Goal: Task Accomplishment & Management: Use online tool/utility

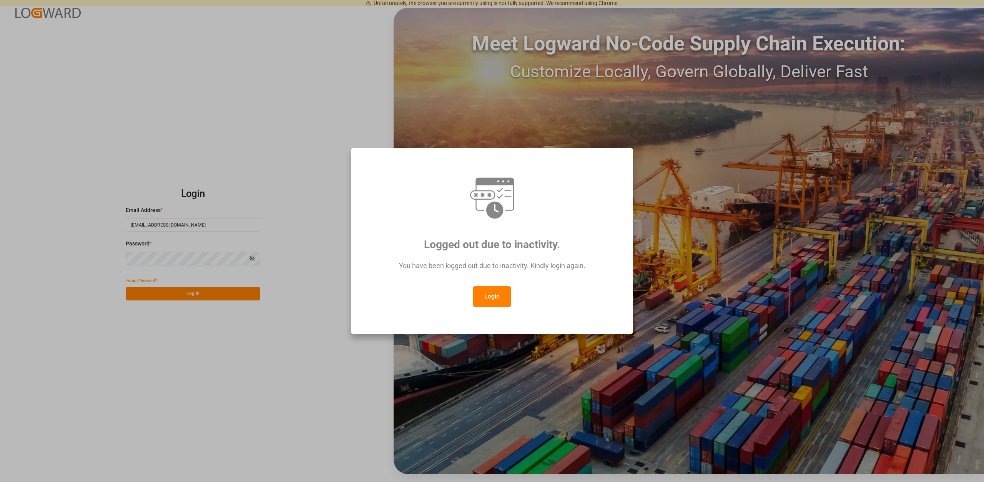
click at [490, 300] on button "Login" at bounding box center [492, 296] width 38 height 21
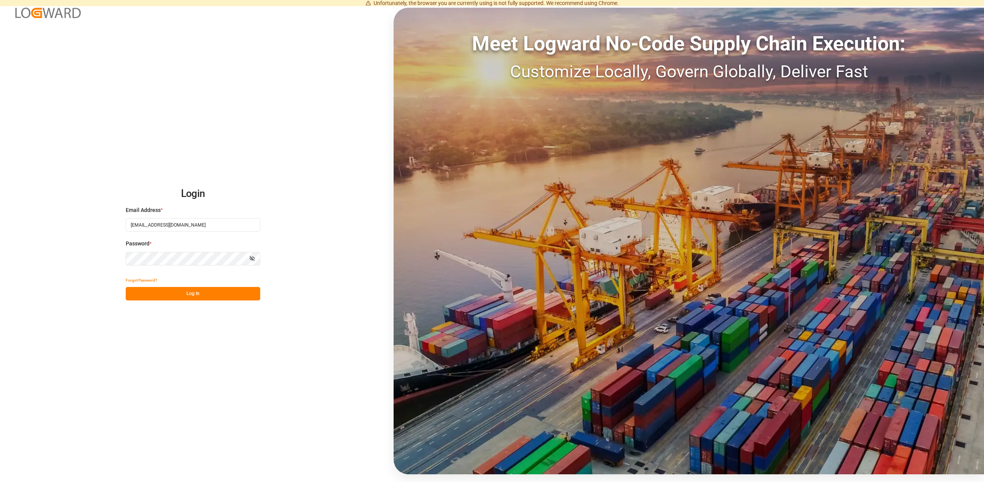
click at [193, 298] on button "Log In" at bounding box center [193, 293] width 135 height 13
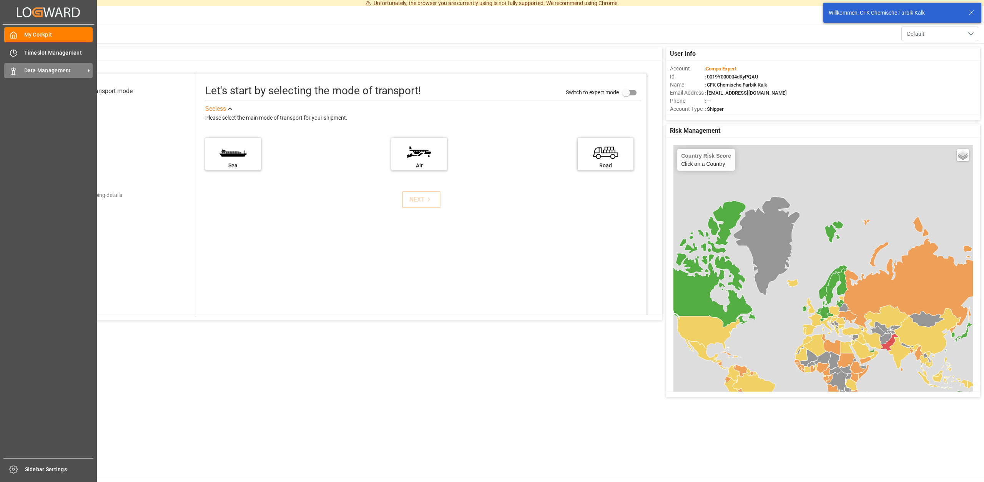
click at [29, 69] on span "Data Management" at bounding box center [54, 71] width 61 height 8
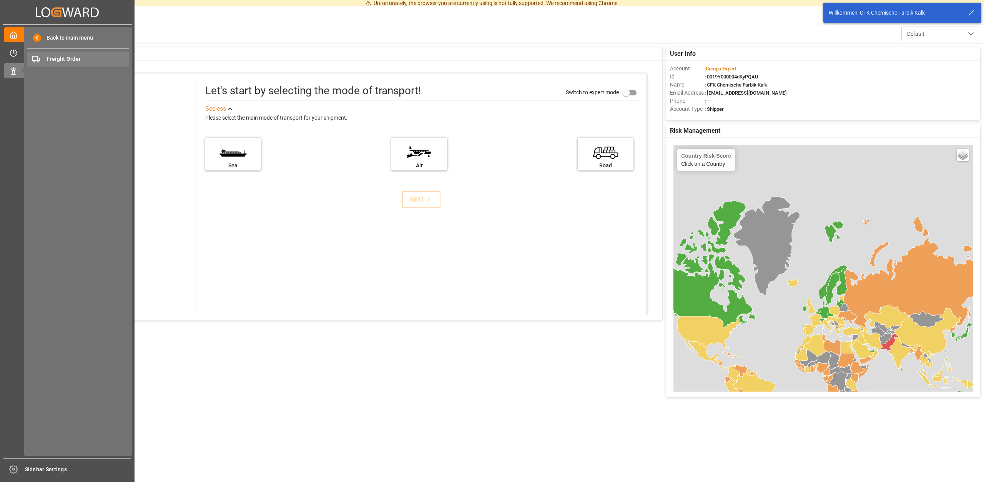
click at [58, 56] on span "Freight Order" at bounding box center [88, 59] width 83 height 8
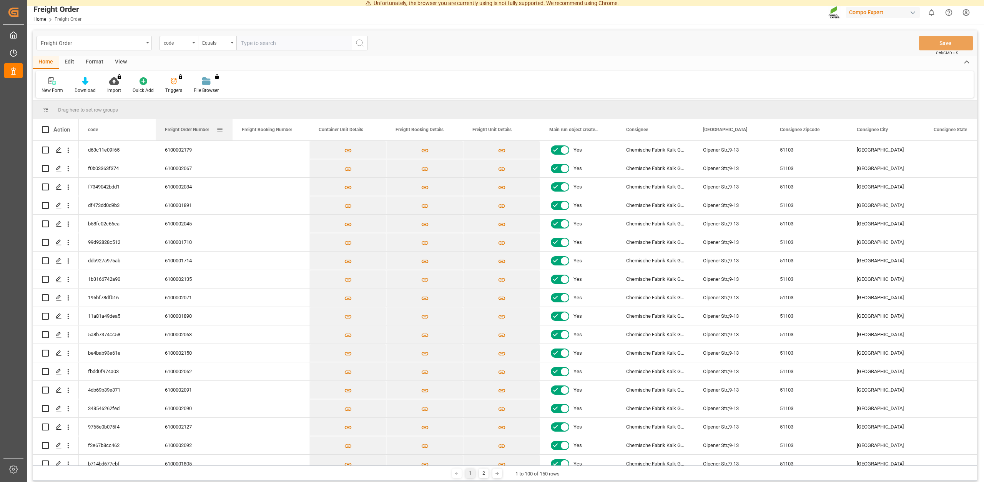
click at [180, 128] on span "Freight Order Number" at bounding box center [187, 129] width 44 height 5
click at [199, 128] on span "Freight Order Number" at bounding box center [187, 129] width 44 height 5
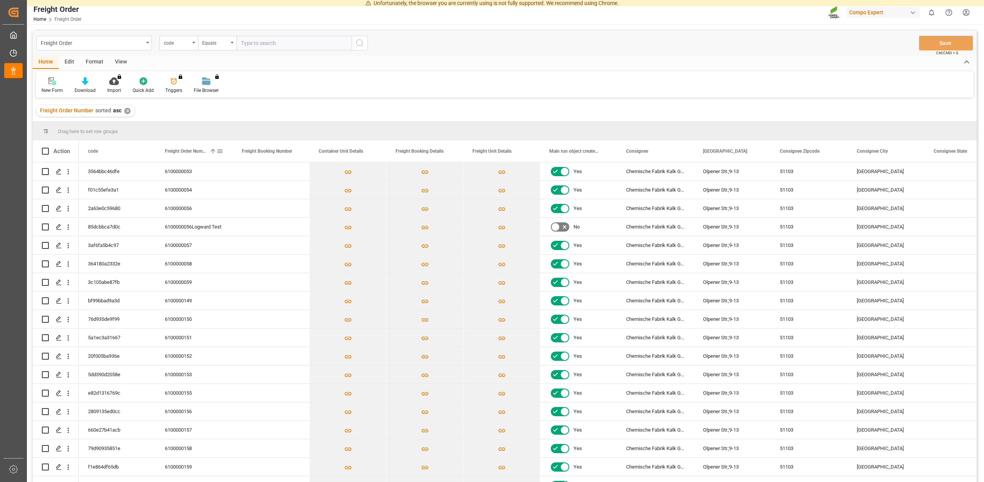
click at [207, 151] on div "Freight Order Number 1" at bounding box center [191, 151] width 52 height 22
click at [59, 190] on polygon "Press SPACE to select this row." at bounding box center [59, 190] width 4 height 4
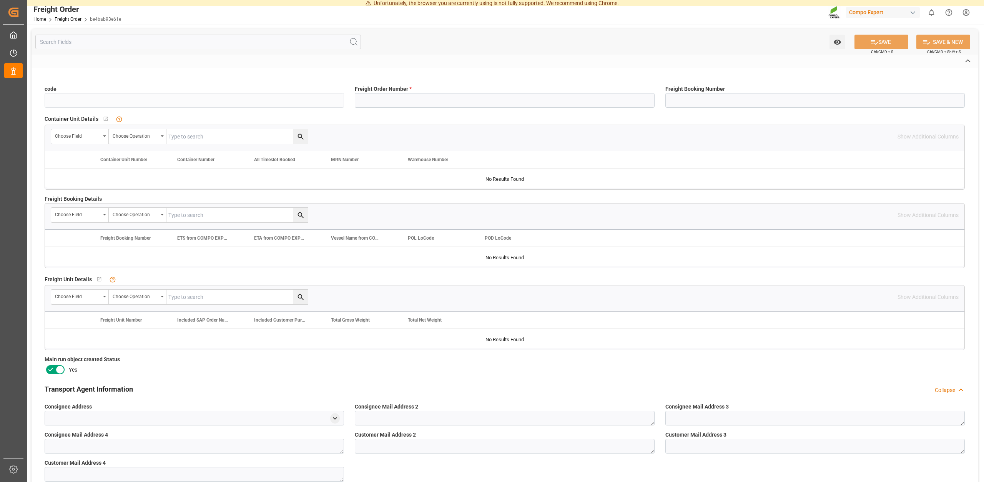
type input "be4bab93e61e"
type input "6100002150"
type input "No"
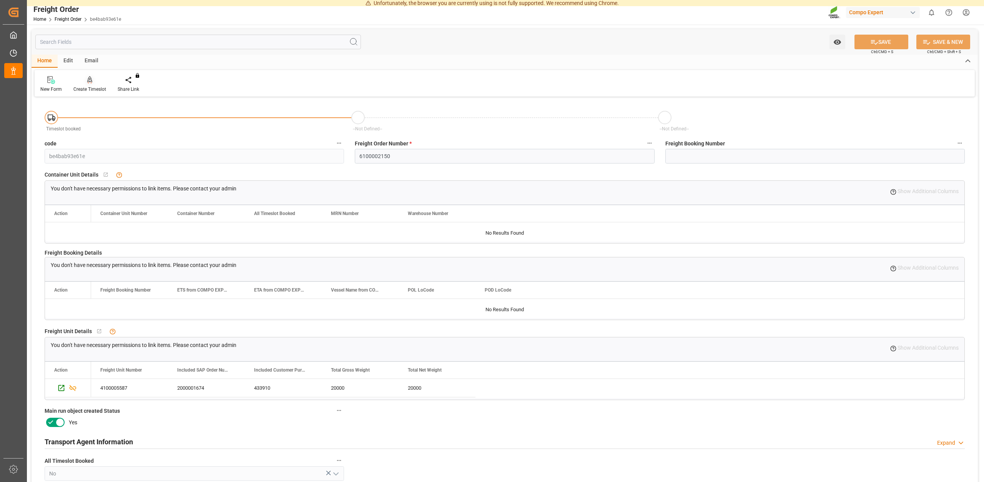
click at [96, 88] on div "Create Timeslot" at bounding box center [89, 89] width 33 height 7
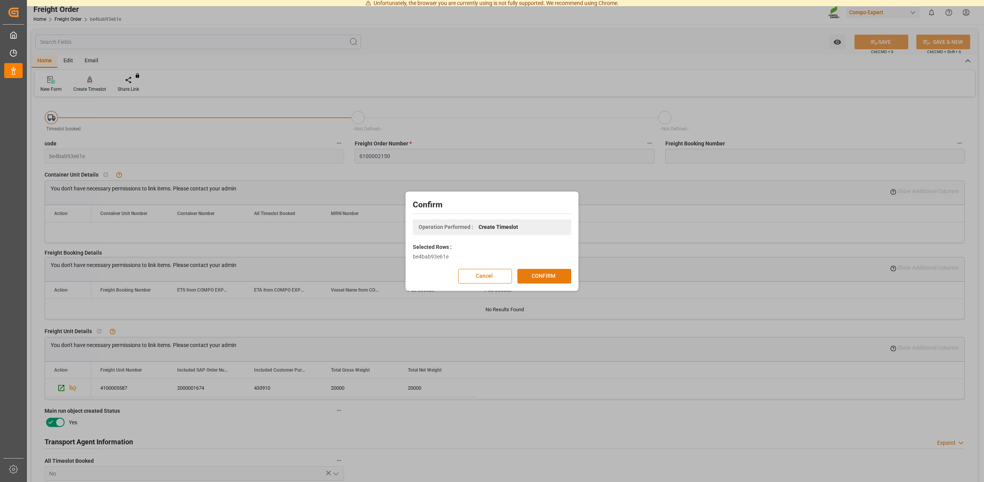
click at [539, 278] on button "CONFIRM" at bounding box center [545, 276] width 54 height 15
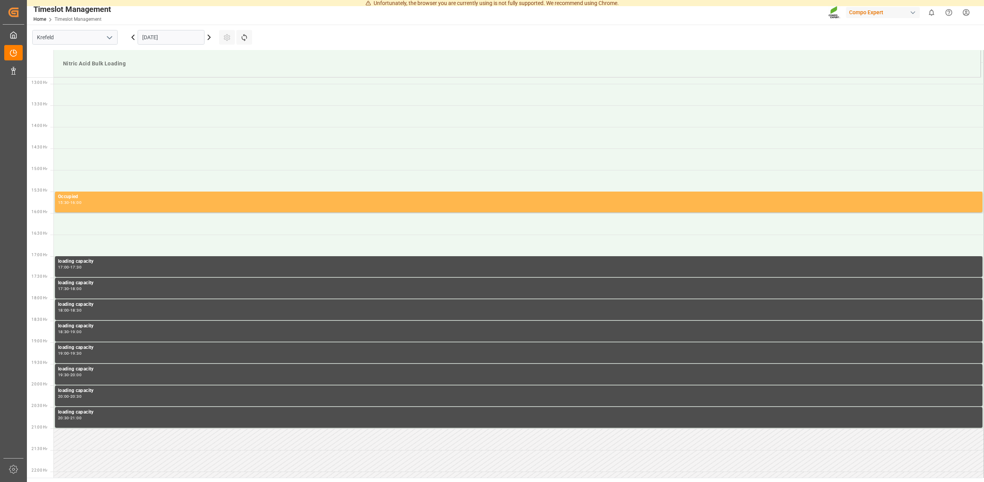
scroll to position [555, 0]
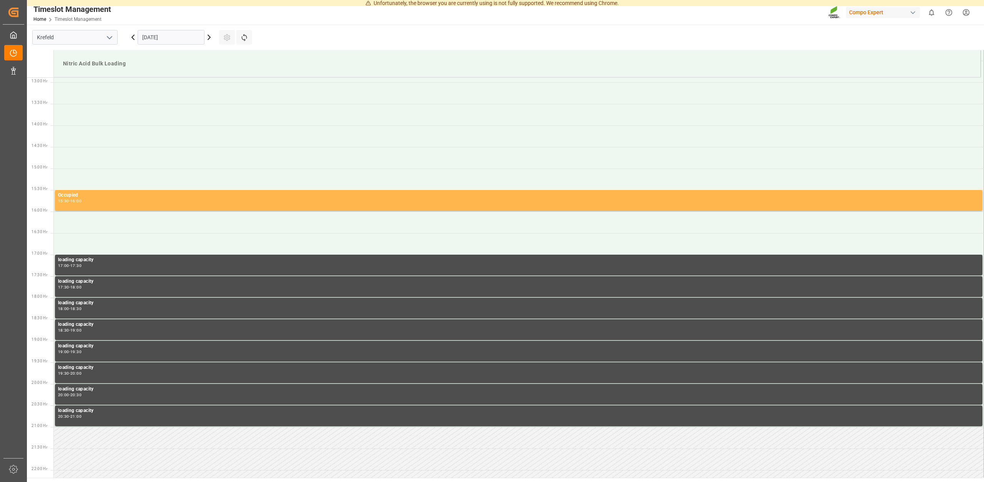
click at [210, 36] on icon at bounding box center [209, 37] width 9 height 9
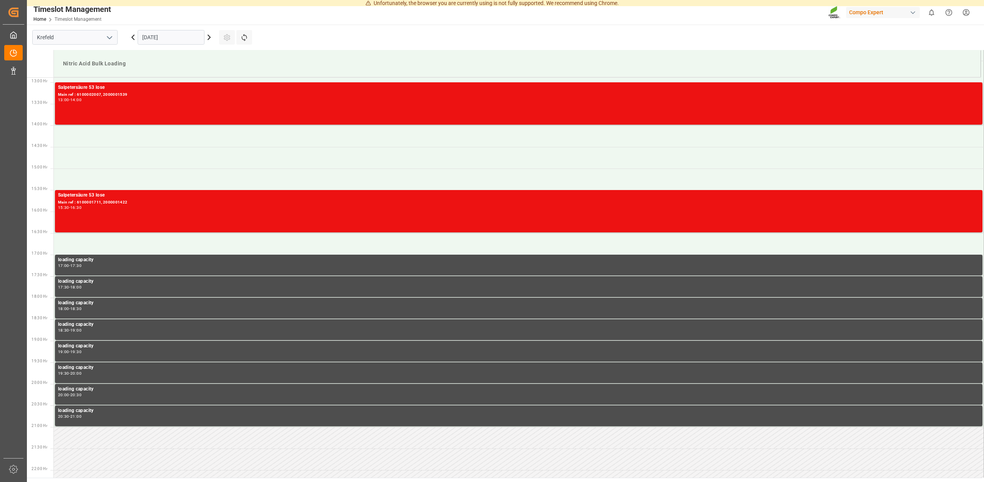
click at [210, 39] on icon at bounding box center [209, 37] width 9 height 9
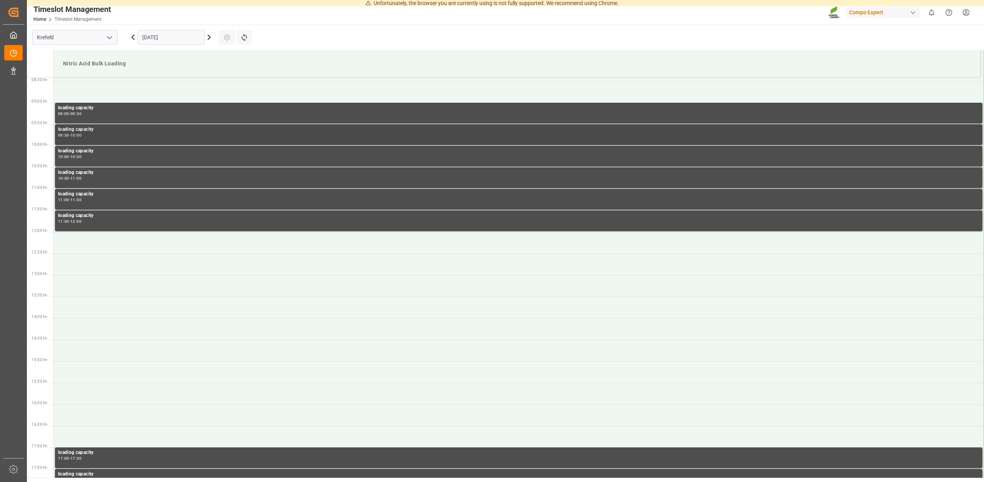
scroll to position [359, 0]
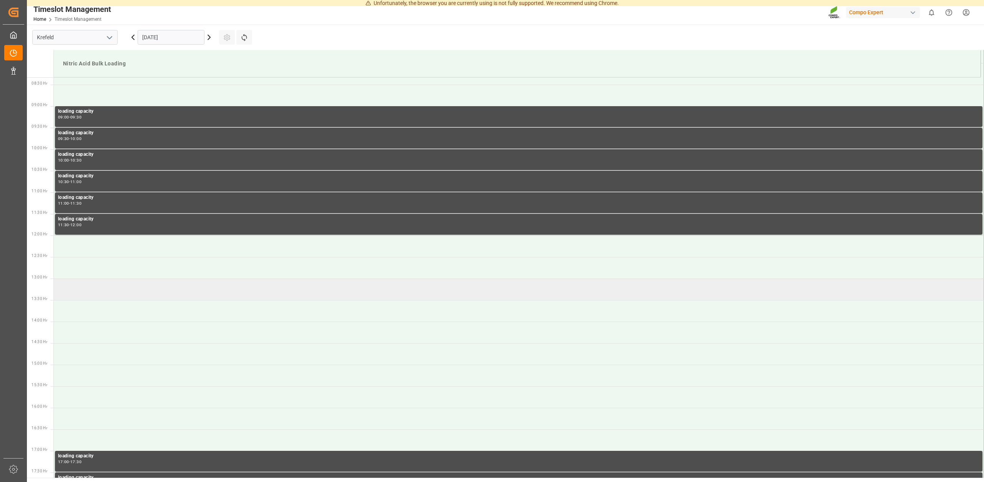
click at [98, 289] on td at bounding box center [519, 289] width 931 height 22
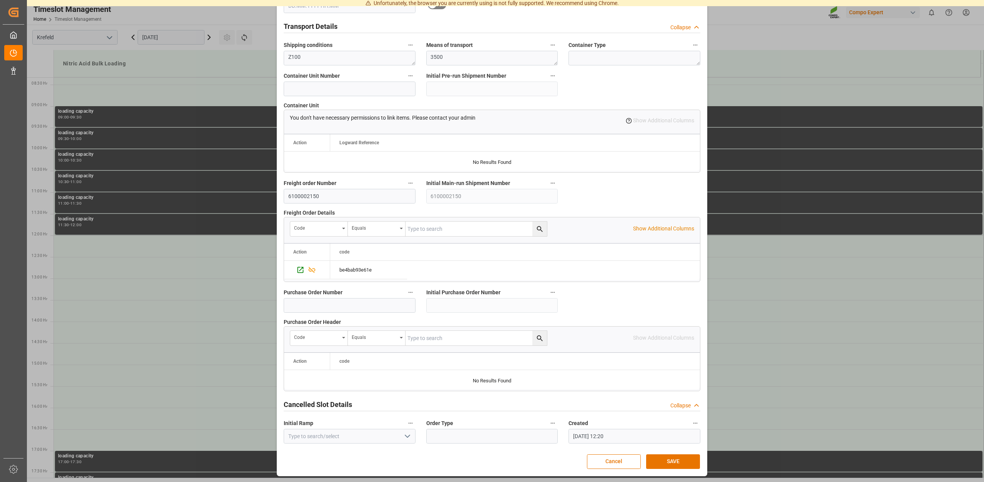
scroll to position [584, 0]
click at [664, 458] on button "SAVE" at bounding box center [673, 461] width 54 height 15
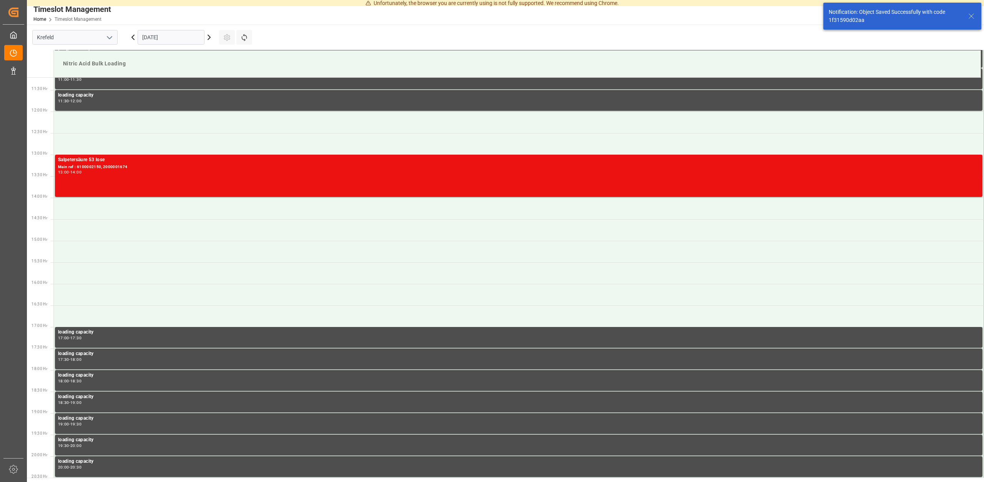
scroll to position [485, 0]
